Goal: Transaction & Acquisition: Purchase product/service

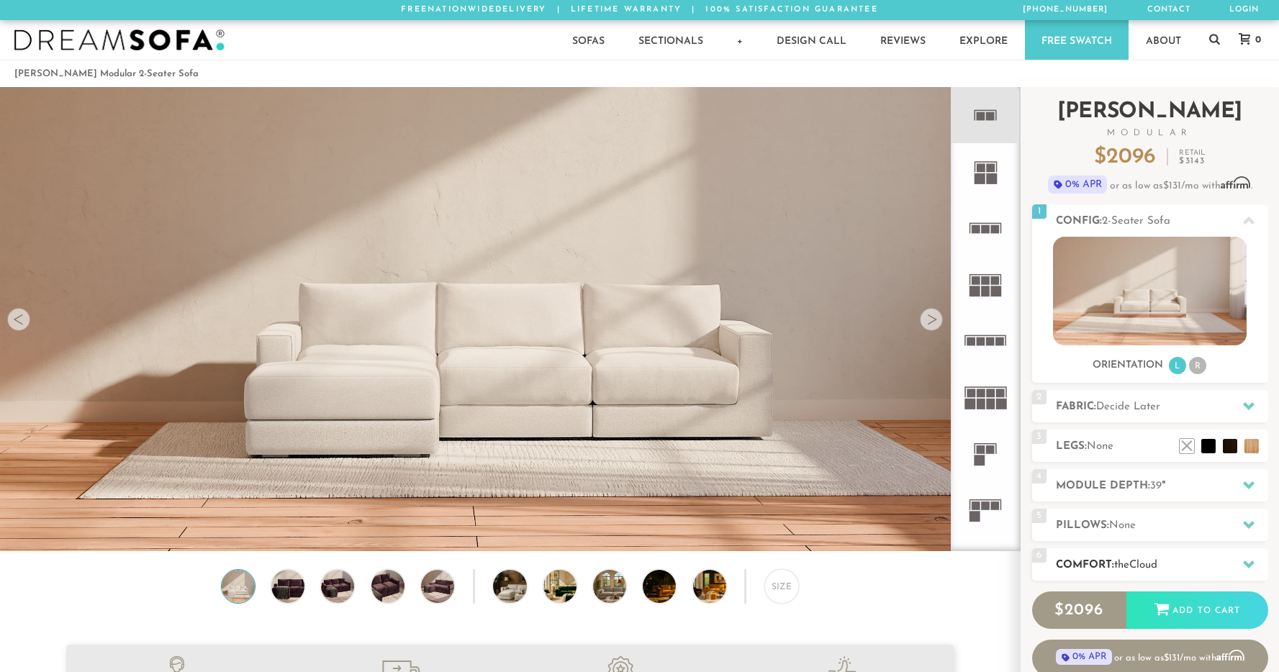
click at [1105, 558] on h2 "Comfort: the Cloud" at bounding box center [1162, 565] width 212 height 17
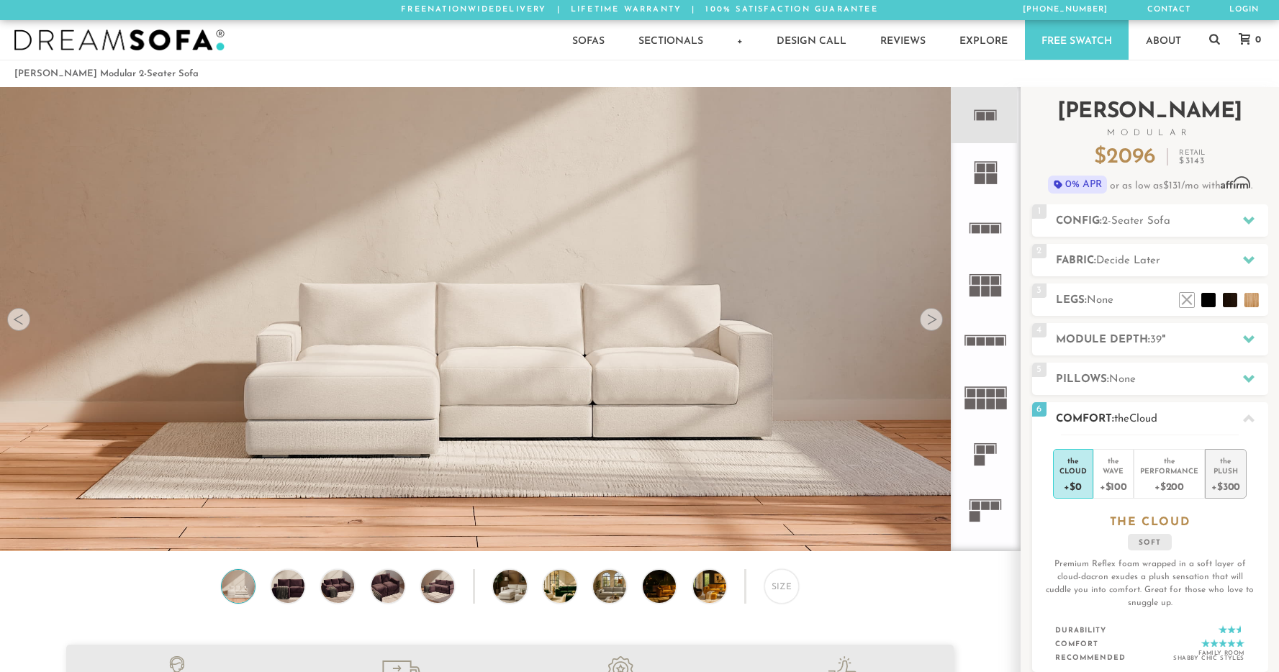
click at [1225, 472] on div "Plush" at bounding box center [1225, 471] width 29 height 10
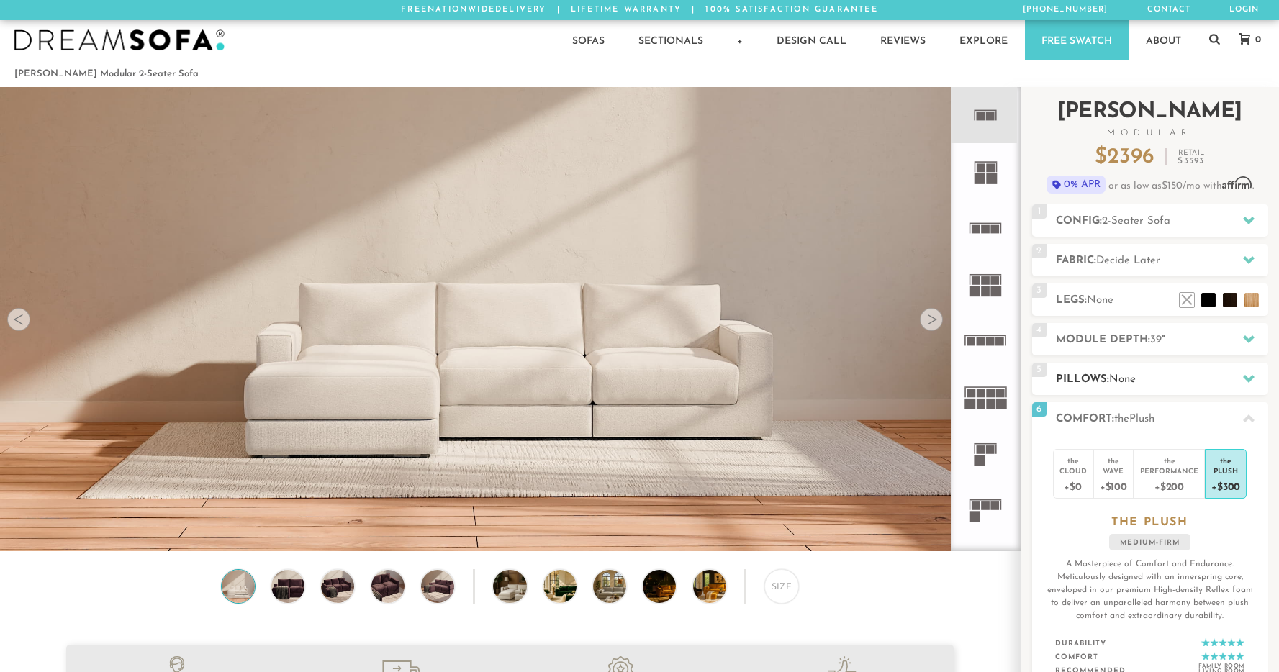
click at [1100, 379] on h2 "Pillows: None" at bounding box center [1162, 379] width 212 height 17
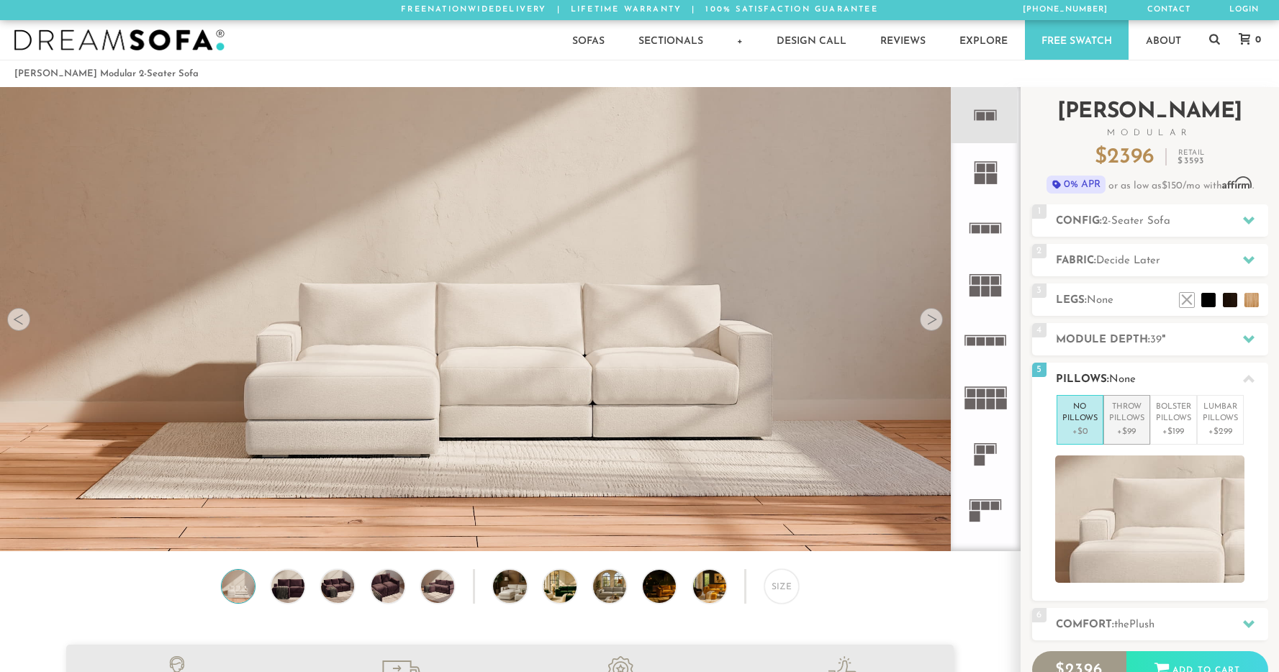
click at [1119, 420] on p "Throw Pillows" at bounding box center [1126, 414] width 35 height 24
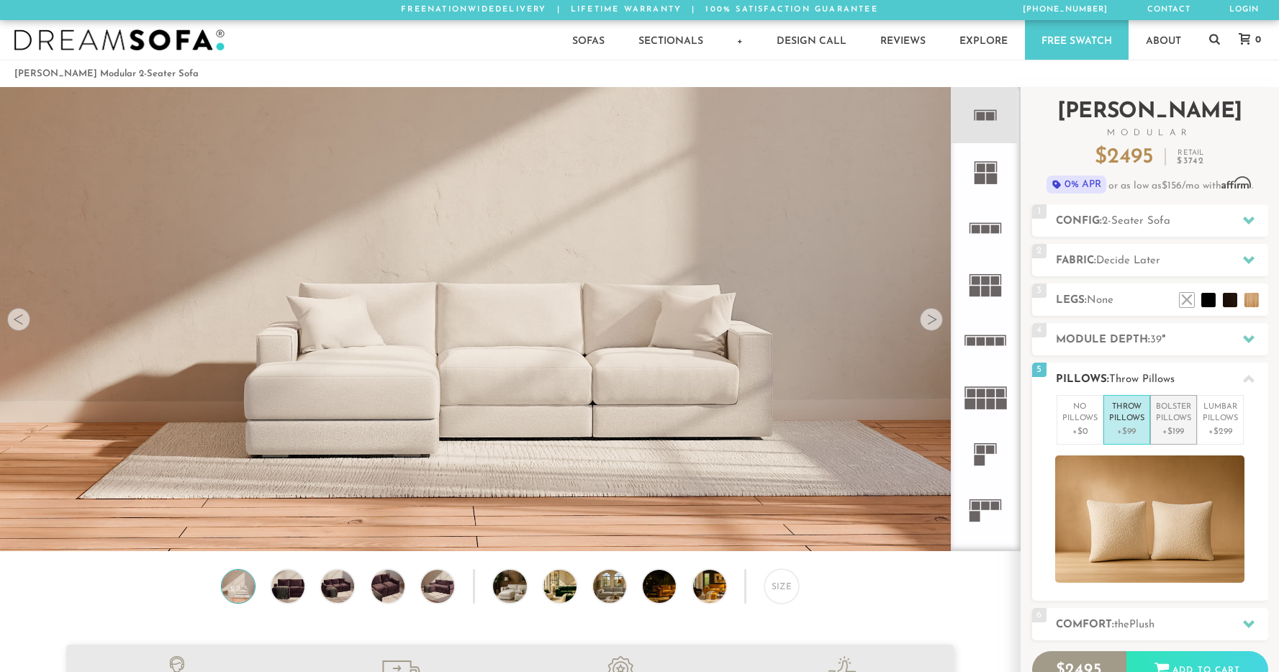
click at [1180, 434] on p "+$199" at bounding box center [1173, 431] width 35 height 13
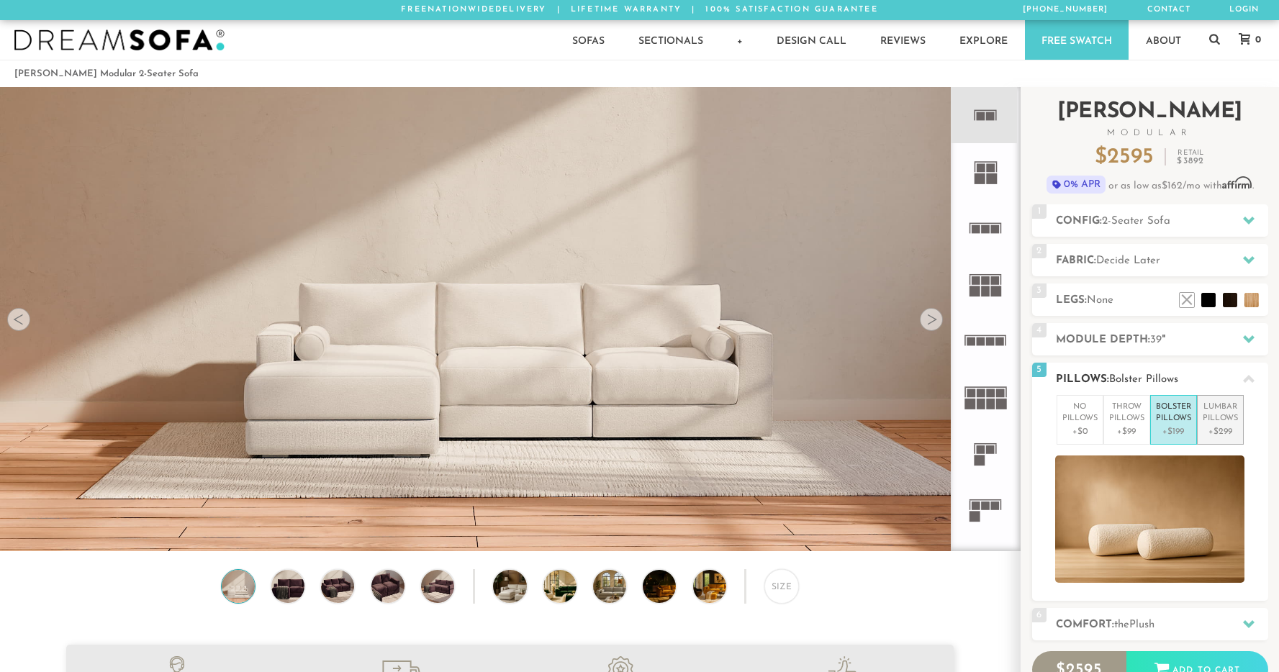
click at [1213, 430] on p "+$299" at bounding box center [1220, 431] width 35 height 13
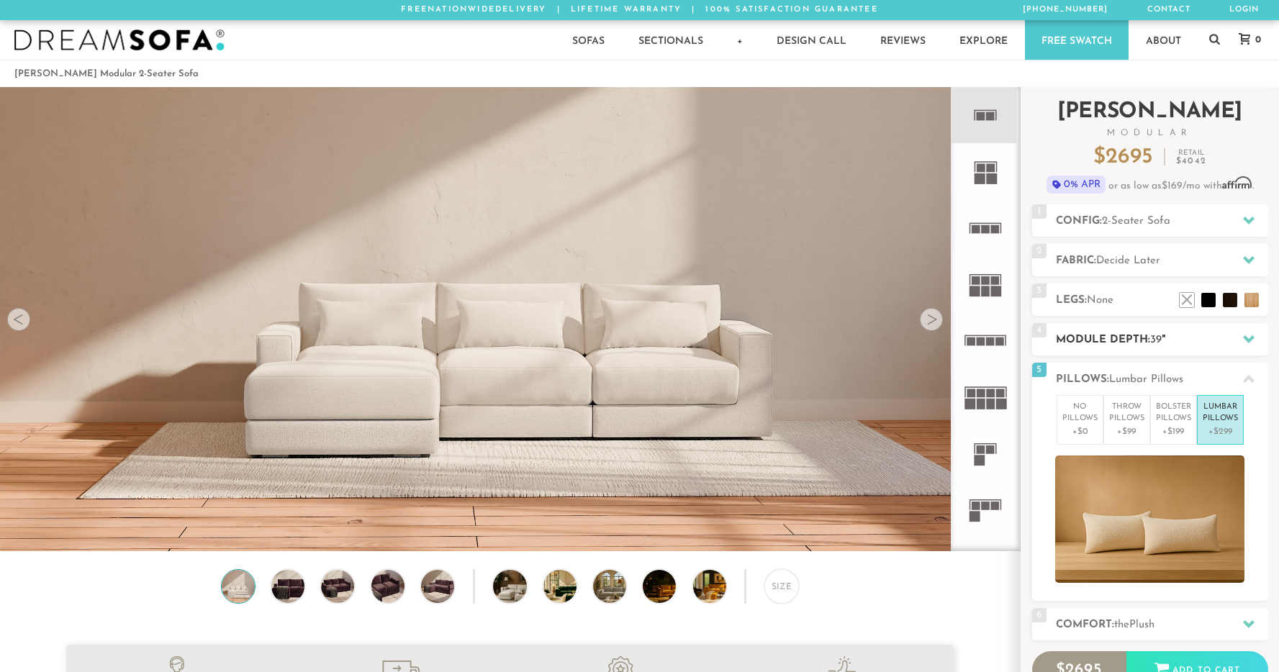
click at [1104, 332] on h2 "Module Depth: 39 "" at bounding box center [1162, 340] width 212 height 17
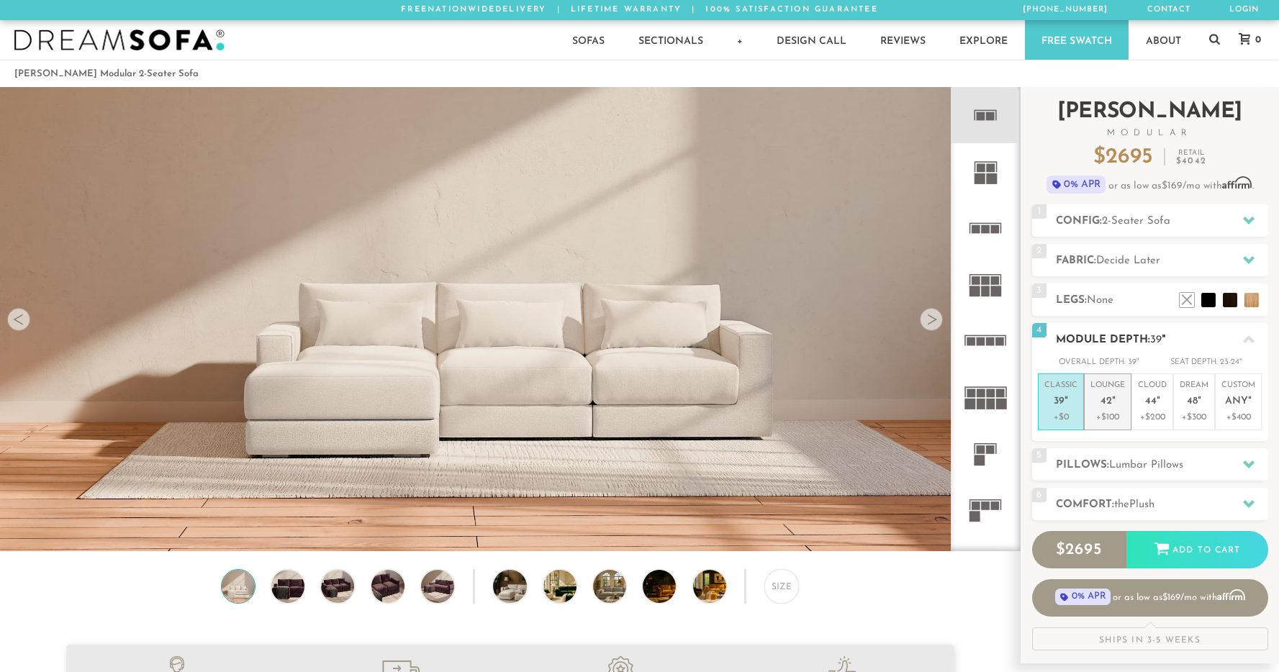
click at [1091, 414] on p "+$100" at bounding box center [1108, 417] width 35 height 13
click at [1088, 301] on h2 "Legs: None" at bounding box center [1162, 300] width 212 height 17
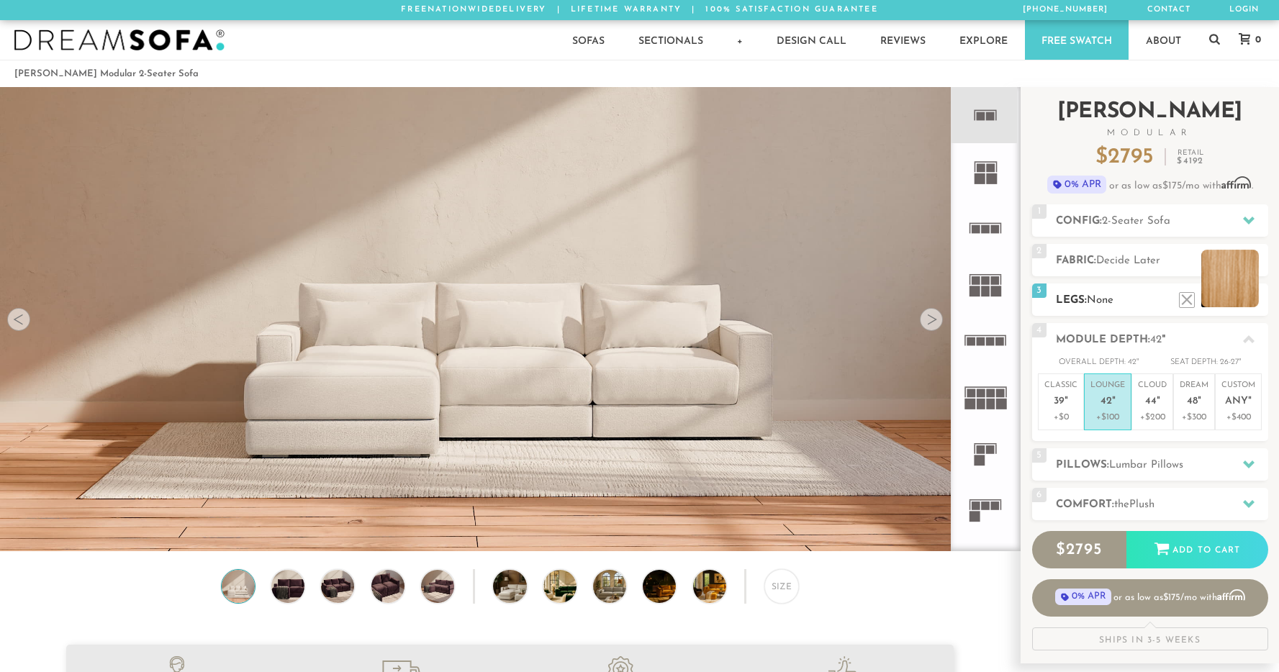
click at [1247, 300] on li at bounding box center [1230, 279] width 58 height 58
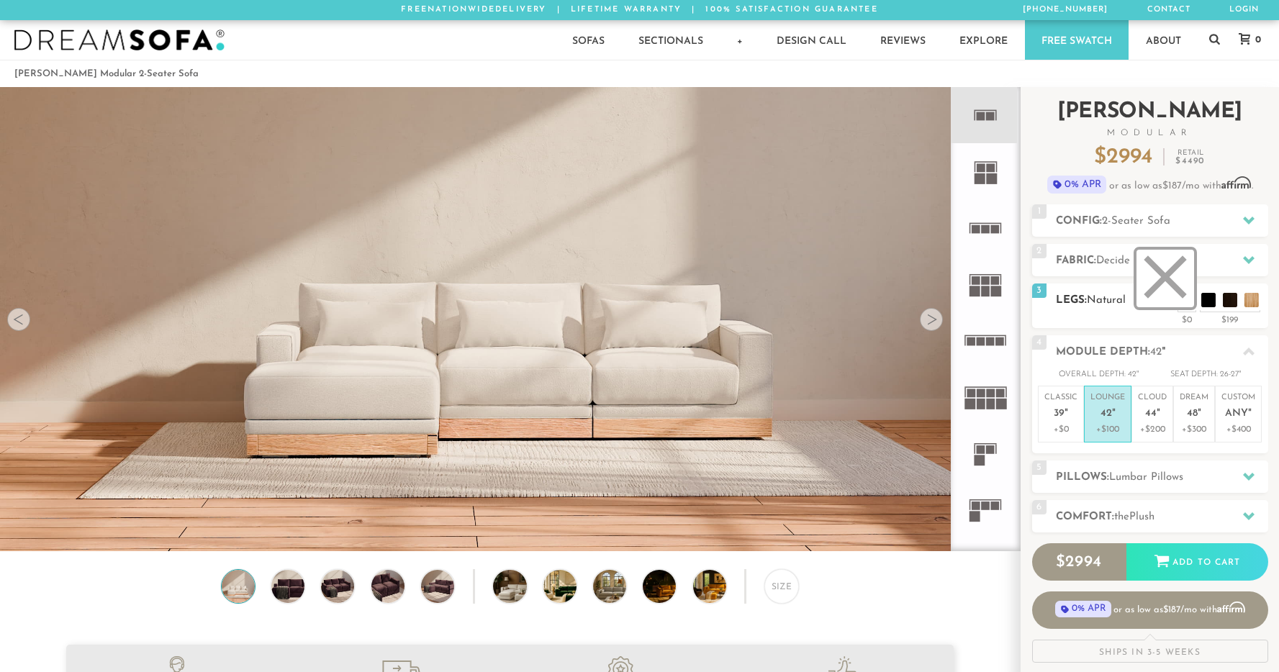
click at [1188, 299] on li at bounding box center [1166, 279] width 58 height 58
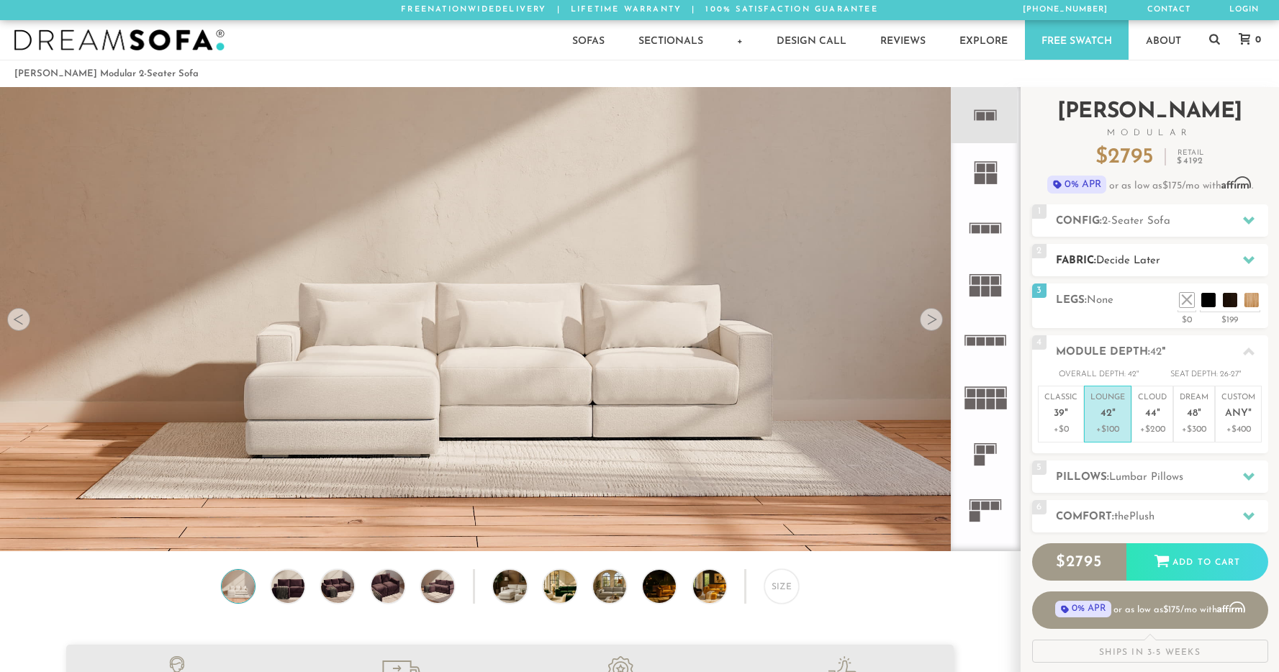
click at [1088, 251] on div "2 Fabric: Decide Later" at bounding box center [1150, 260] width 236 height 32
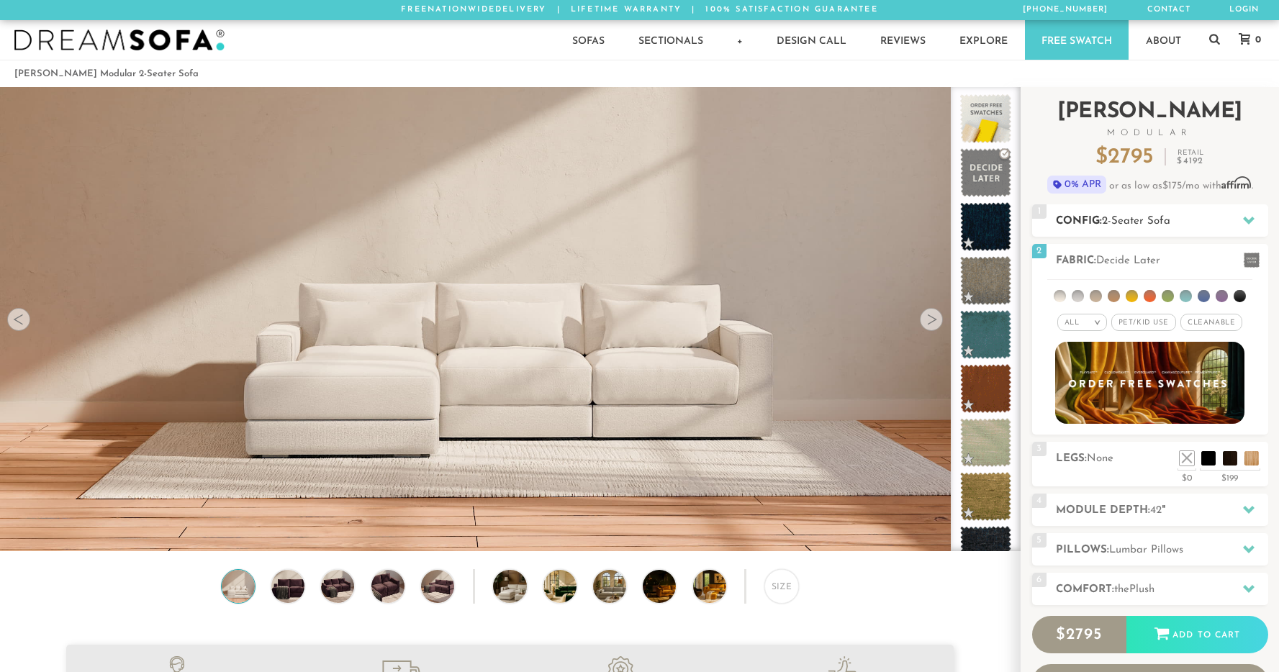
click at [1112, 220] on span "2-Seater Sofa" at bounding box center [1136, 221] width 68 height 11
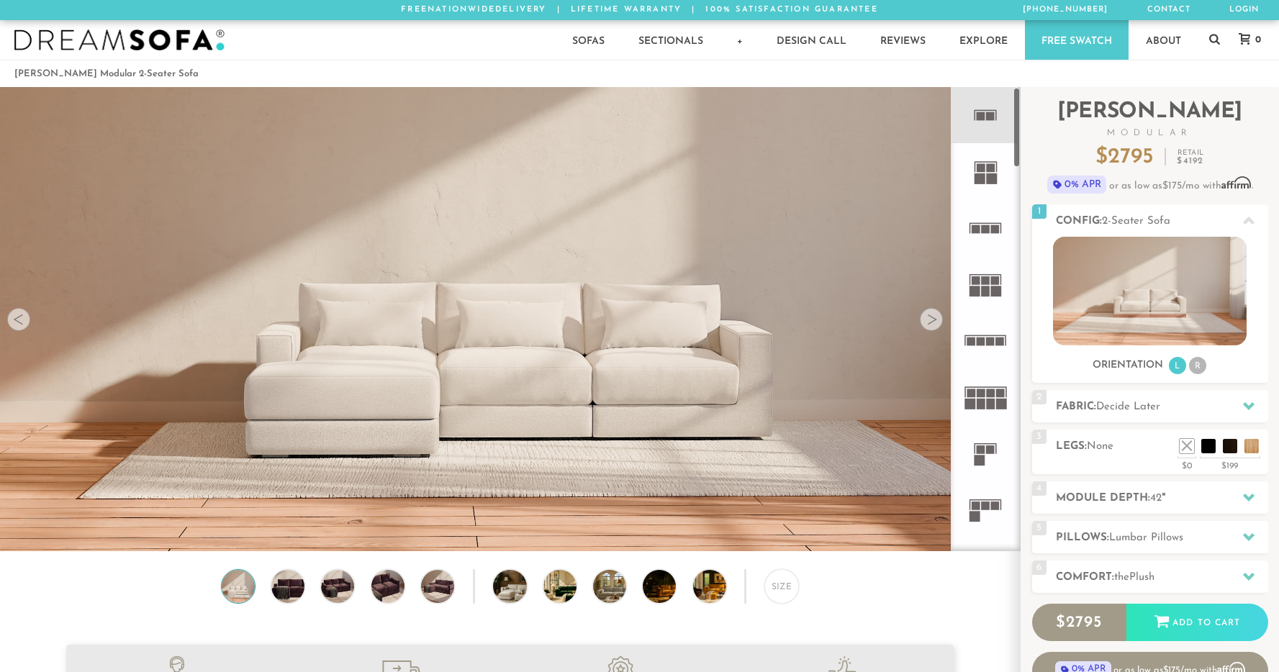
click at [987, 225] on rect at bounding box center [986, 229] width 9 height 9
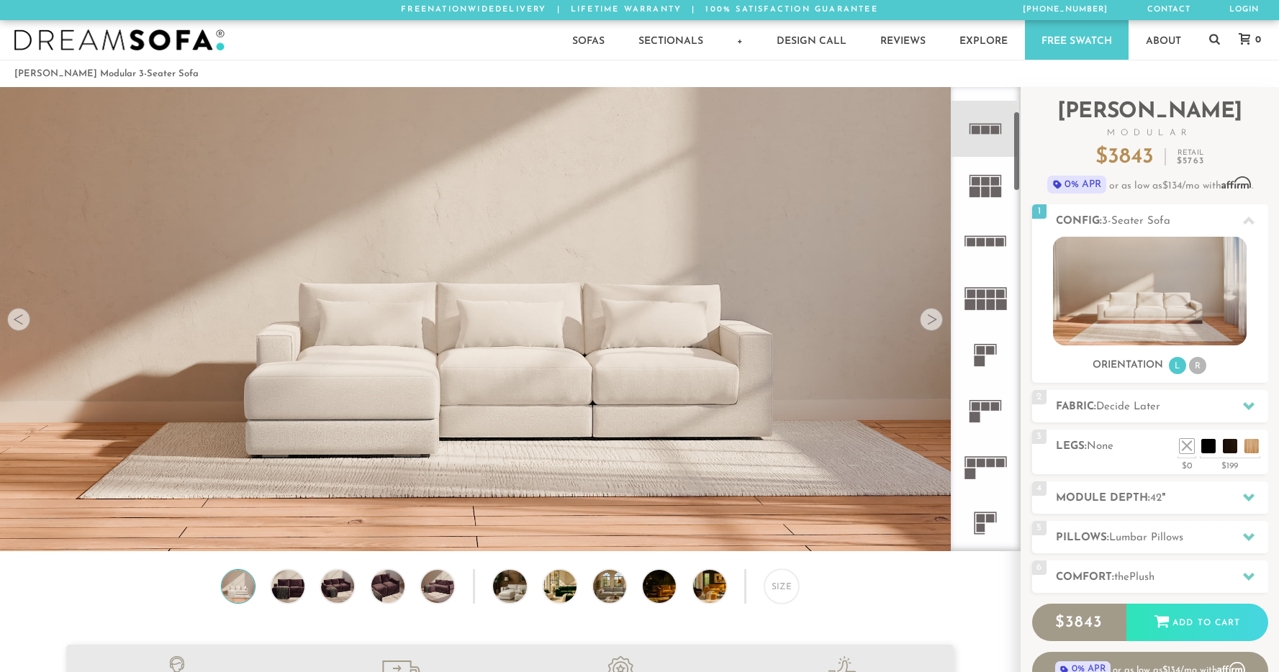
scroll to position [152, 0]
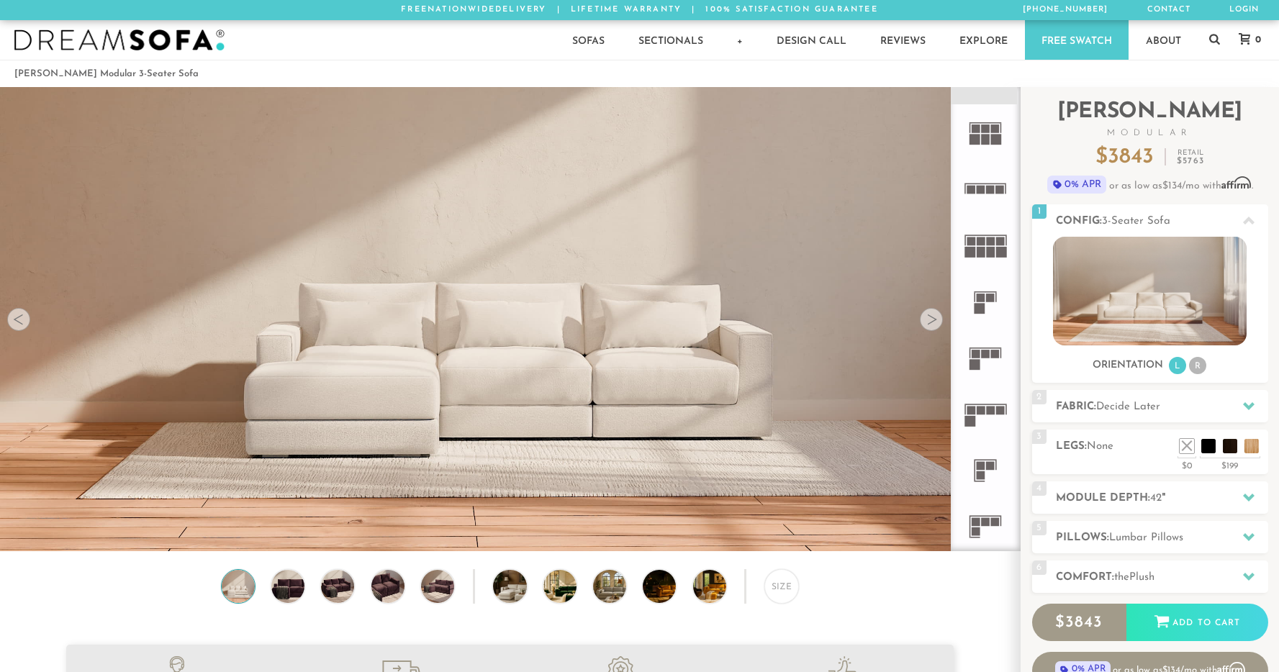
click at [980, 356] on icon at bounding box center [985, 358] width 56 height 56
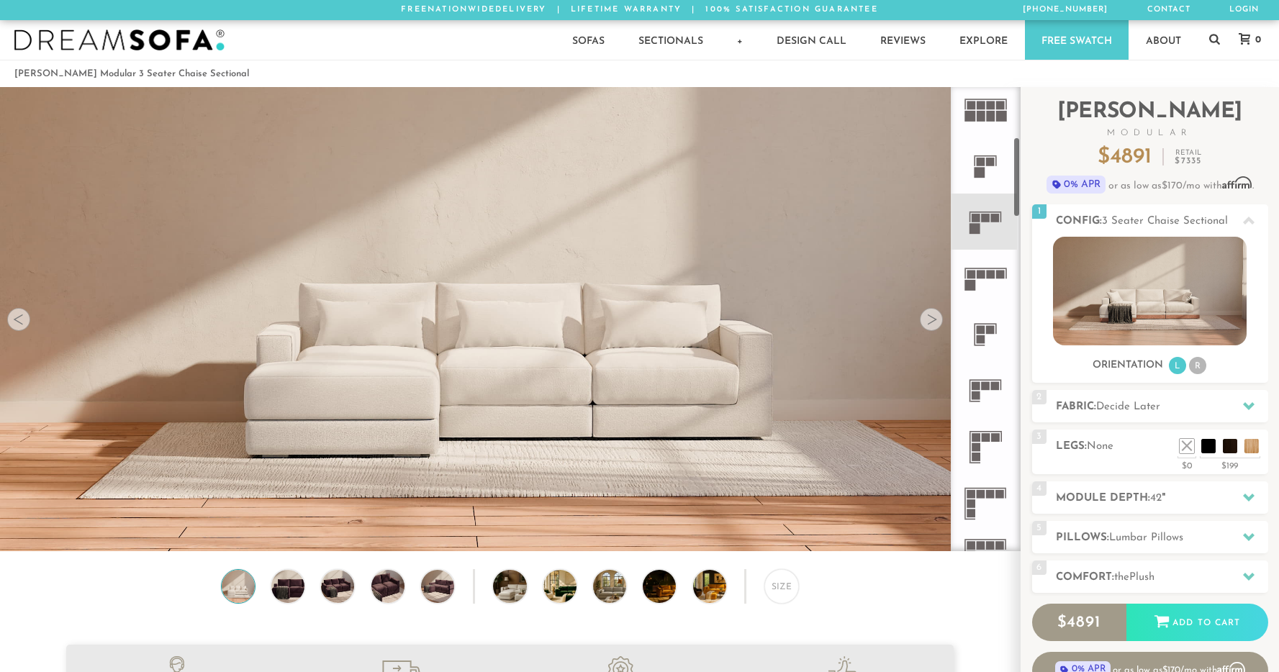
scroll to position [294, 0]
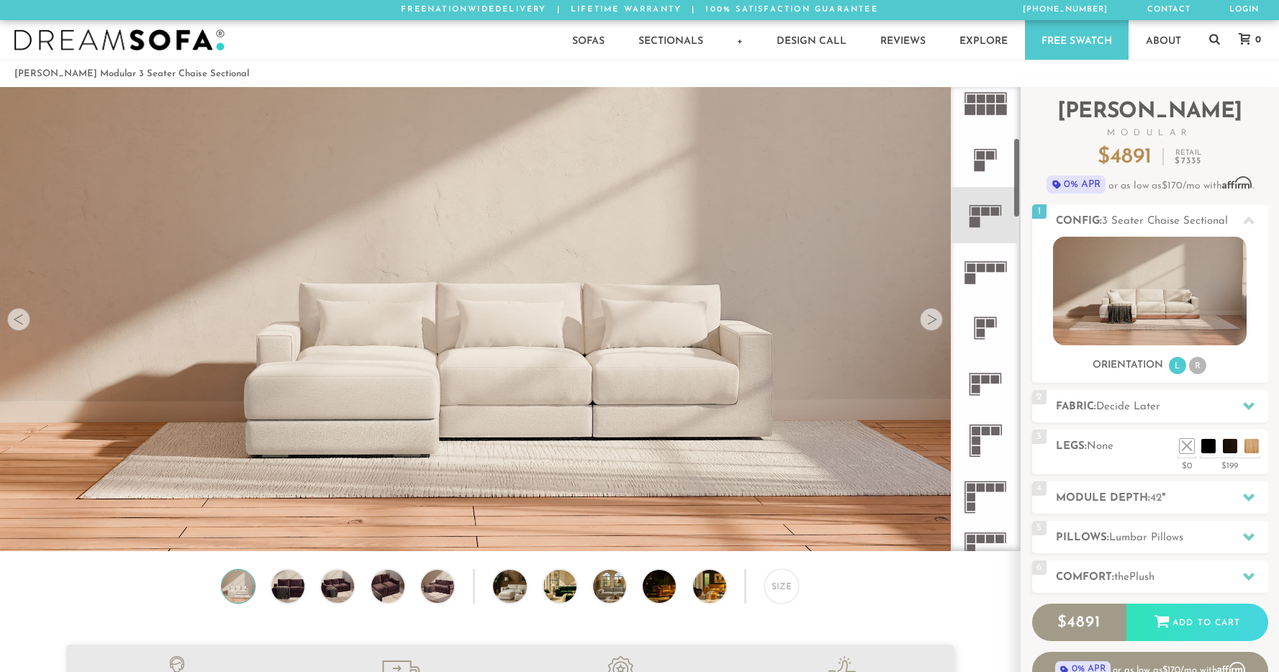
click at [978, 385] on rect at bounding box center [976, 389] width 9 height 9
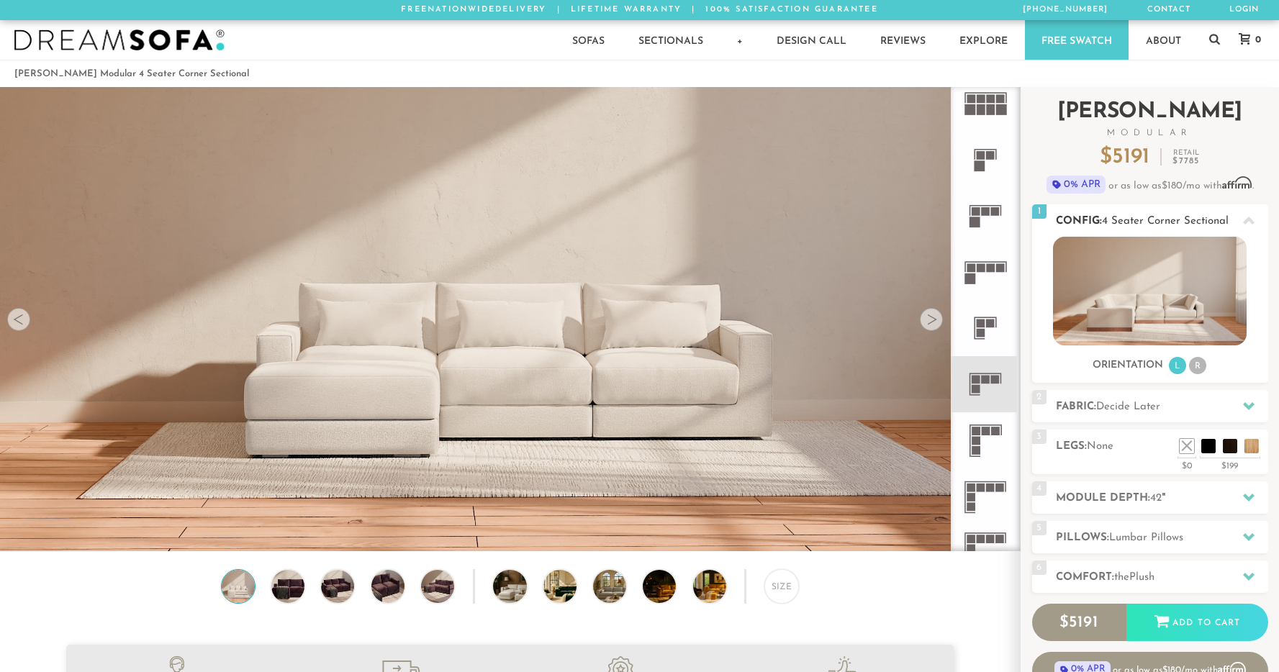
click at [1202, 366] on li "R" at bounding box center [1197, 365] width 17 height 17
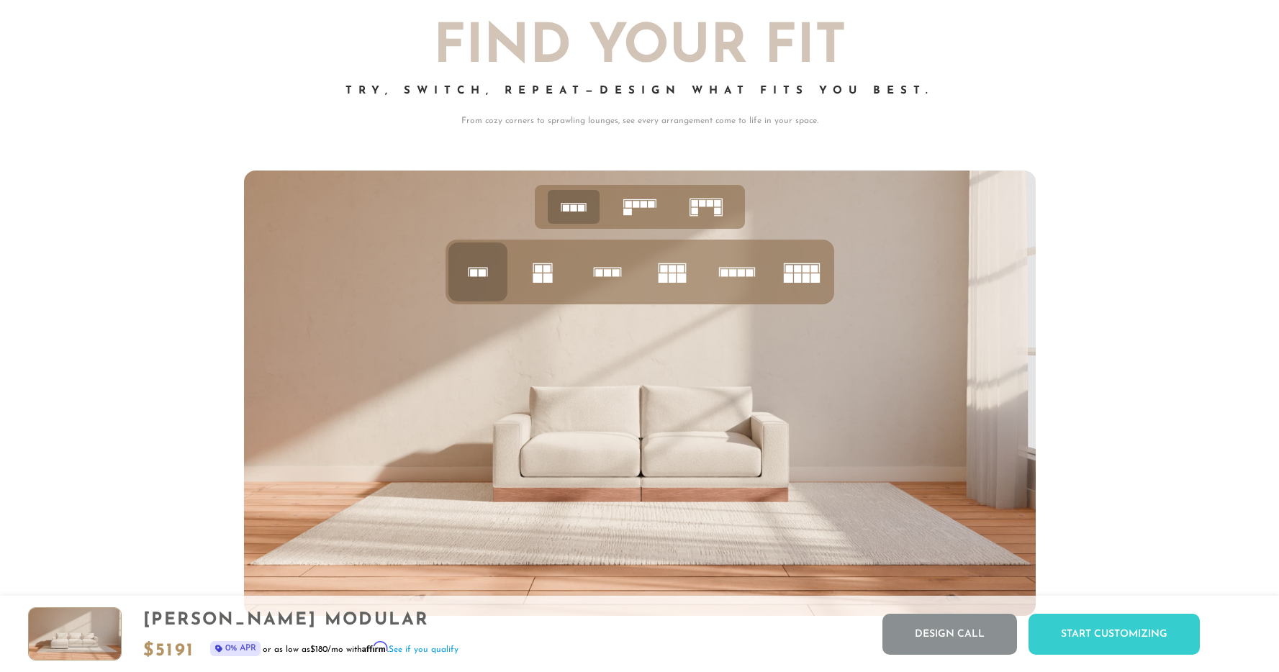
scroll to position [5937, 0]
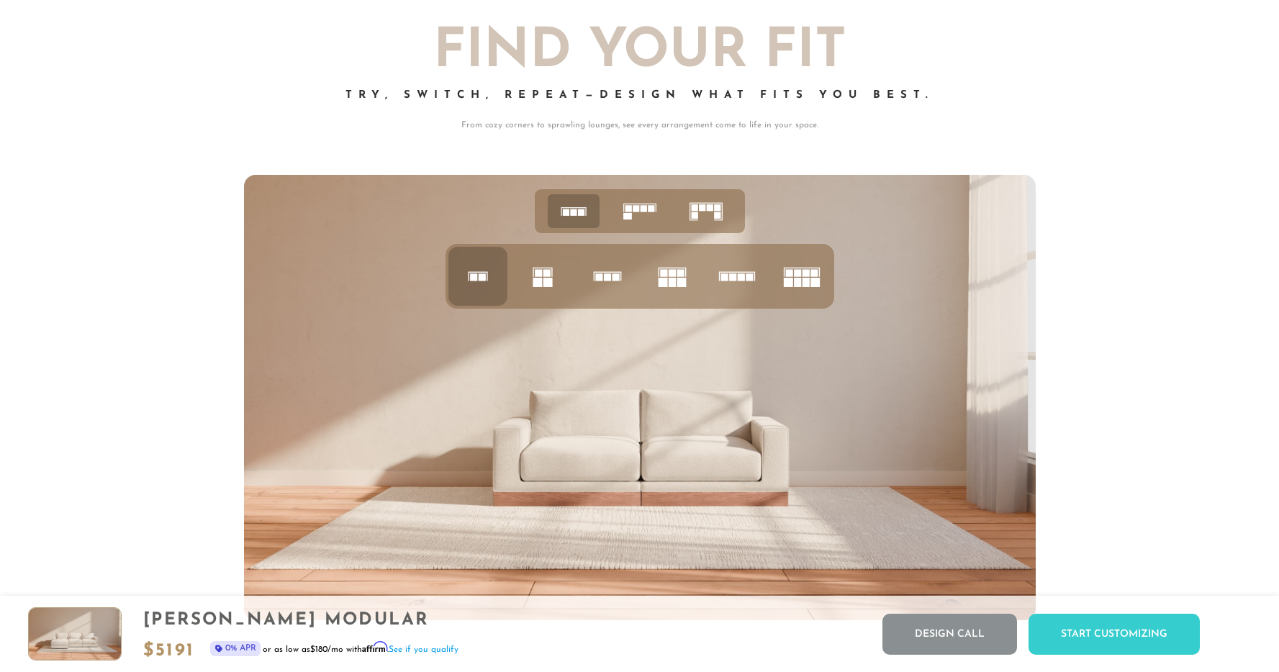
click at [634, 220] on icon at bounding box center [640, 211] width 45 height 45
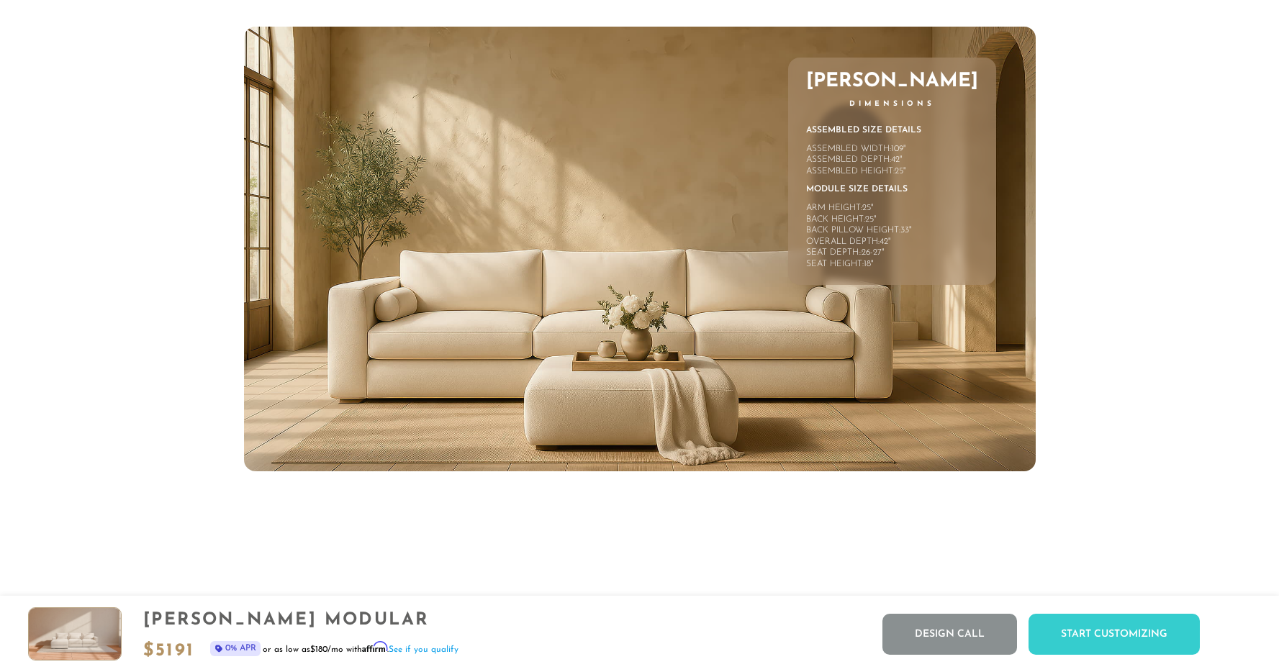
scroll to position [6767, 0]
